Goal: Information Seeking & Learning: Learn about a topic

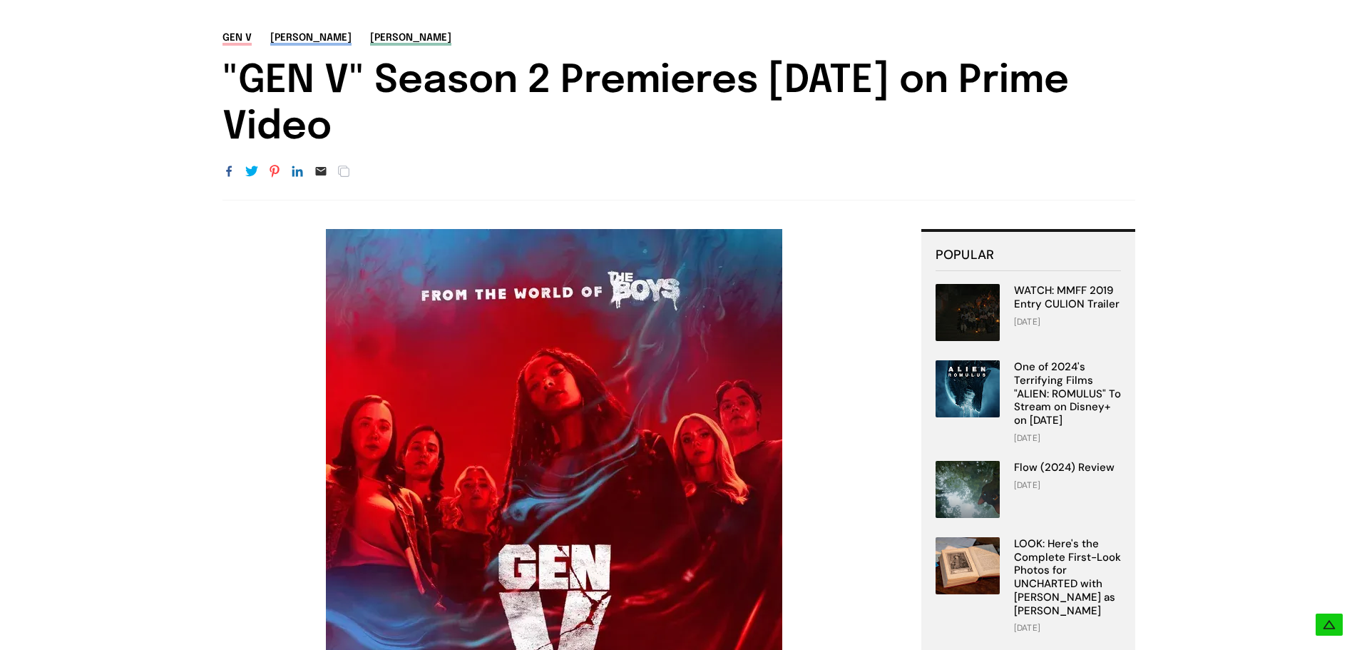
scroll to position [71, 0]
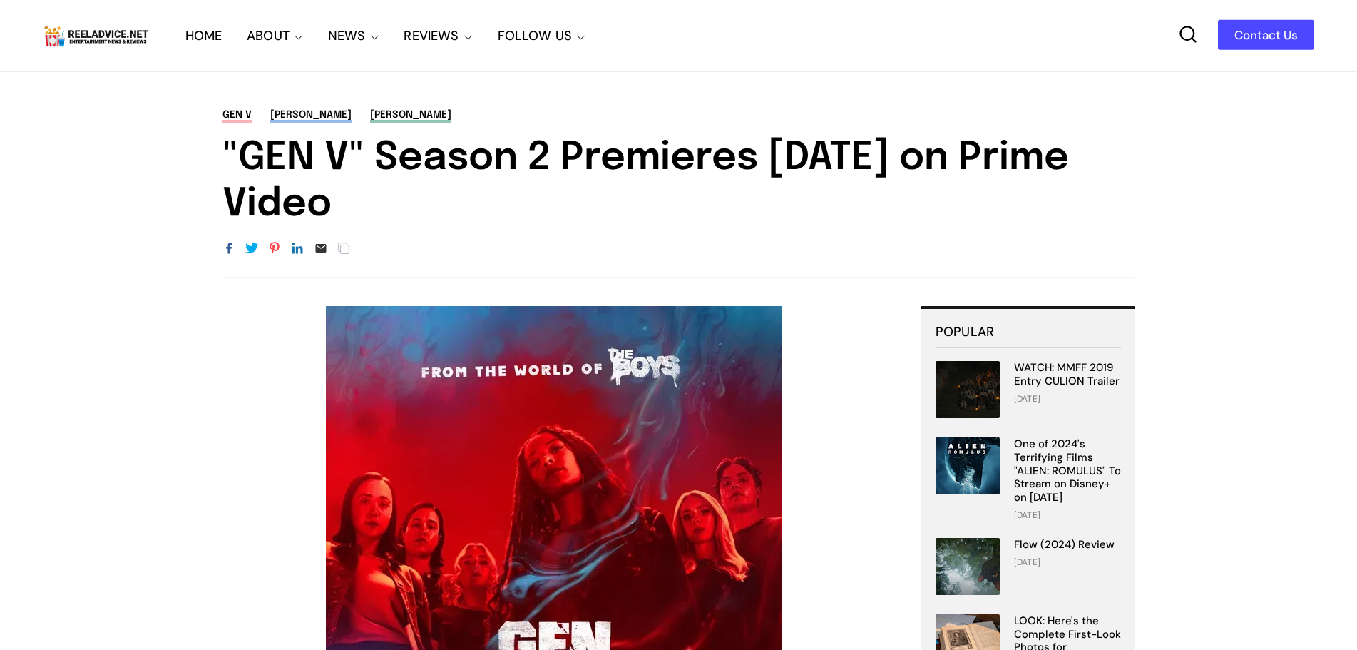
drag, startPoint x: 180, startPoint y: 158, endPoint x: 628, endPoint y: 227, distance: 453.9
click at [628, 227] on div "Gen V [PERSON_NAME] [PERSON_NAME] "GEN V" Season 2 Premieres [DATE] on Prime Vi…" at bounding box center [679, 193] width 999 height 170
copy h1 ""GEN V" Season 2 Premieres [DATE] on Prime Video"
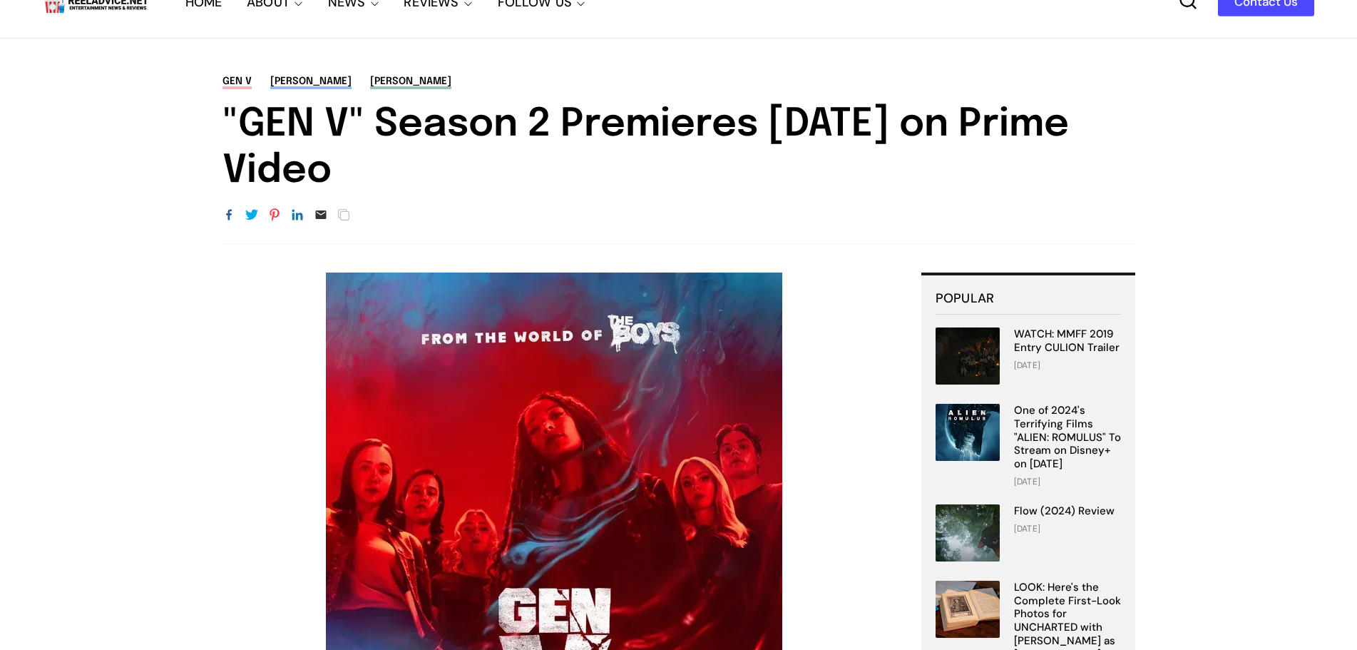
scroll to position [143, 0]
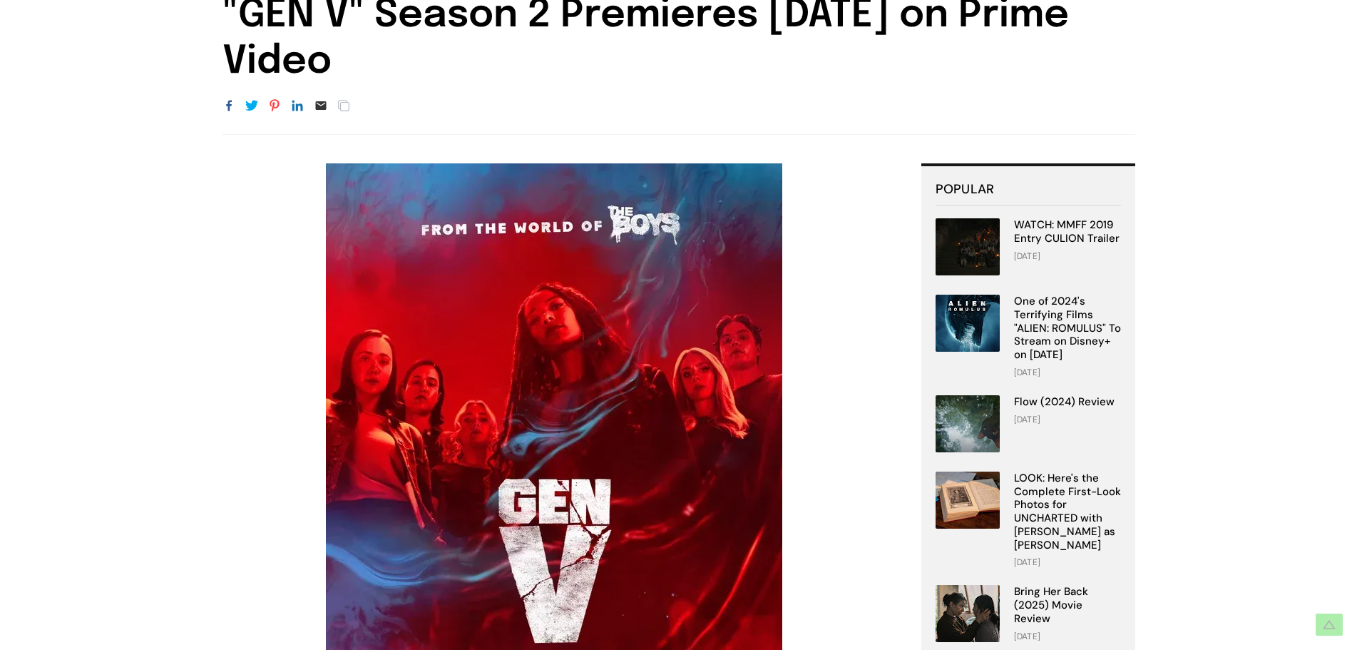
click at [566, 317] on img at bounding box center [554, 448] width 456 height 571
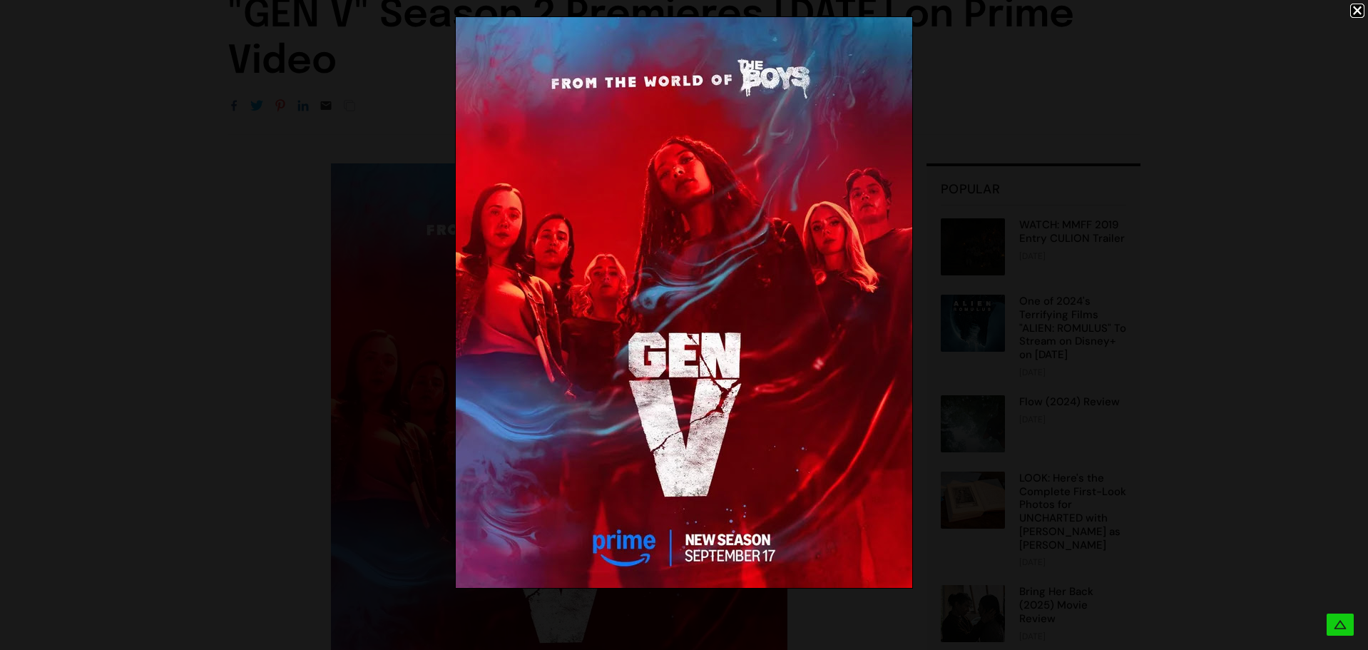
click at [409, 342] on div at bounding box center [684, 303] width 1368 height 606
